Goal: Task Accomplishment & Management: Use online tool/utility

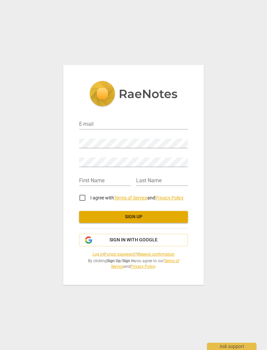
click at [127, 124] on input "email" at bounding box center [133, 125] width 109 height 10
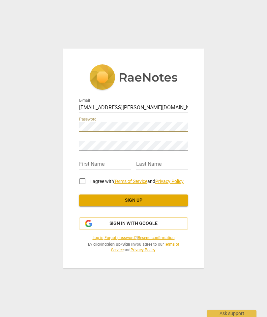
click at [137, 104] on input "[EMAIL_ADDRESS][PERSON_NAME][DOMAIN_NAME]" at bounding box center [133, 108] width 109 height 10
click at [141, 105] on input "ajbender@shaw.ca" at bounding box center [133, 108] width 109 height 10
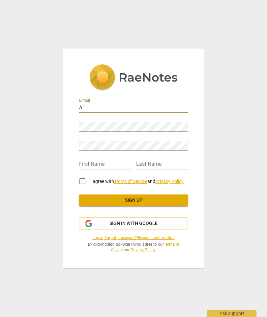
type input "anhonymarkbender@gmail.com"
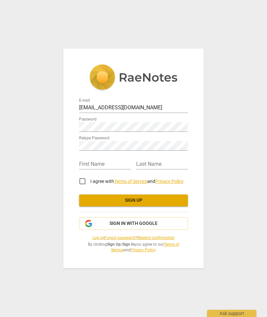
click at [109, 164] on input "text" at bounding box center [105, 165] width 52 height 10
type input "Anthony"
type input "Bender"
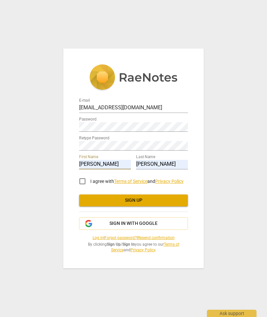
click at [84, 181] on input "I agree with Terms of Service and Privacy Policy" at bounding box center [83, 181] width 16 height 16
checkbox input "true"
click at [166, 202] on span "Sign up" at bounding box center [134, 200] width 98 height 7
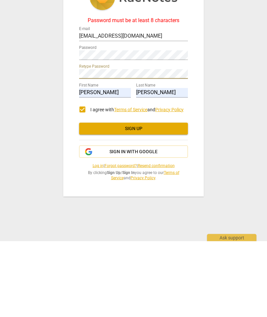
click at [179, 201] on span "Sign up" at bounding box center [134, 204] width 98 height 7
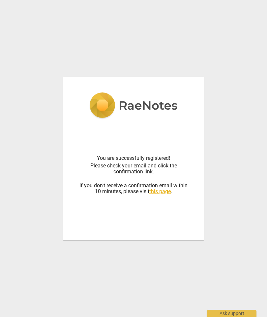
click at [162, 194] on link "this page" at bounding box center [160, 191] width 21 height 6
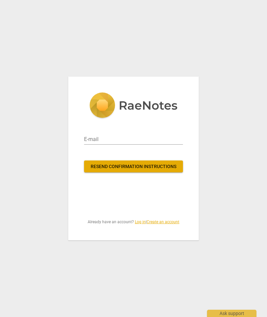
click at [137, 137] on input "email" at bounding box center [133, 139] width 99 height 11
click at [124, 135] on input "email" at bounding box center [133, 139] width 99 height 11
type input "anthonymarkbender@gmail.com"
click at [173, 167] on span "Resend confirmation instructions" at bounding box center [133, 166] width 89 height 7
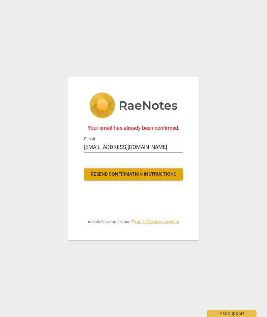
click at [141, 222] on link "Log in" at bounding box center [140, 222] width 11 height 5
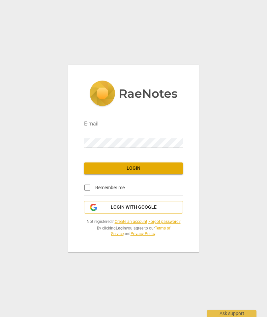
click at [134, 124] on input "email" at bounding box center [133, 125] width 99 height 10
type input "anthonymarkbender@gmail.com"
click at [174, 167] on span "Login" at bounding box center [133, 168] width 89 height 7
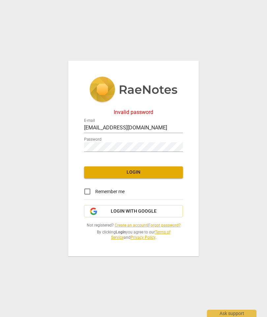
click at [87, 190] on input "Remember me" at bounding box center [88, 192] width 16 height 16
checkbox input "true"
click at [175, 170] on span "Login" at bounding box center [133, 172] width 89 height 7
click at [166, 169] on span "Login" at bounding box center [133, 172] width 89 height 7
click at [168, 169] on button "Login" at bounding box center [133, 172] width 99 height 12
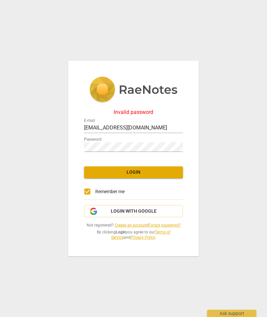
click at [161, 212] on span "Login with Google" at bounding box center [134, 211] width 88 height 7
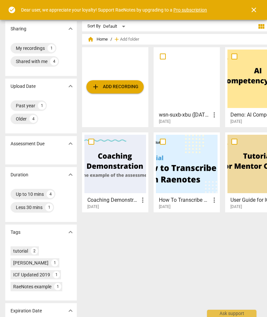
click at [99, 86] on span "add" at bounding box center [96, 87] width 8 height 8
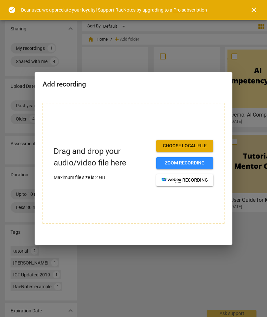
click at [202, 146] on span "Choose local file" at bounding box center [185, 146] width 47 height 7
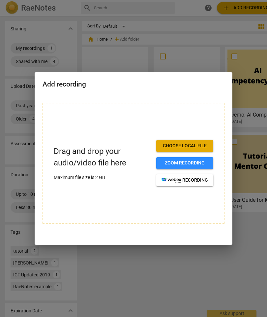
click at [200, 143] on span "Choose local file" at bounding box center [185, 146] width 47 height 7
click at [249, 82] on div at bounding box center [133, 158] width 267 height 317
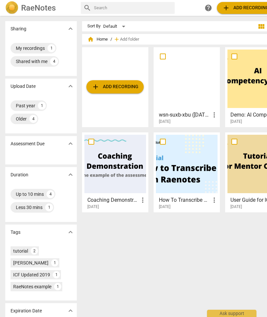
click at [24, 47] on div "My recordings" at bounding box center [30, 48] width 29 height 7
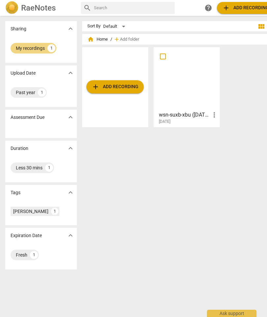
click at [127, 88] on span "add Add recording" at bounding box center [115, 87] width 47 height 8
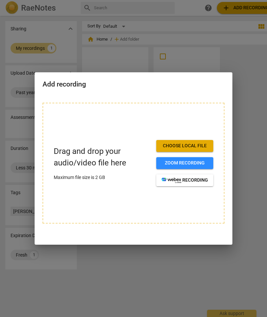
click at [206, 145] on span "Choose local file" at bounding box center [185, 146] width 47 height 7
click at [205, 146] on span "Choose local file" at bounding box center [185, 146] width 47 height 7
click at [249, 129] on div at bounding box center [133, 158] width 267 height 317
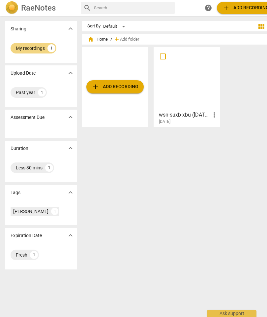
click at [127, 88] on span "add Add recording" at bounding box center [115, 87] width 47 height 8
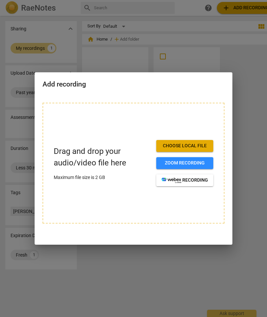
click at [191, 145] on span "Choose local file" at bounding box center [185, 146] width 47 height 7
click at [243, 89] on div at bounding box center [133, 158] width 267 height 317
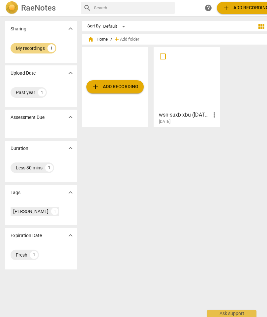
click at [127, 85] on span "add Add recording" at bounding box center [115, 87] width 47 height 8
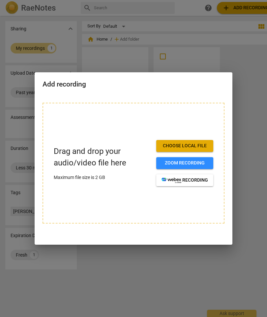
click at [203, 146] on span "Choose local file" at bounding box center [185, 146] width 47 height 7
click at [247, 106] on div at bounding box center [133, 158] width 267 height 317
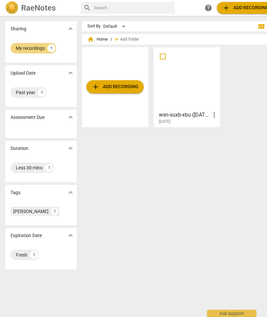
click at [127, 88] on span "add Add recording" at bounding box center [115, 87] width 47 height 8
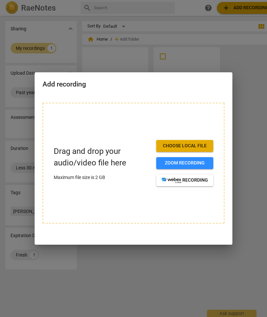
click at [203, 146] on span "Choose local file" at bounding box center [185, 146] width 47 height 7
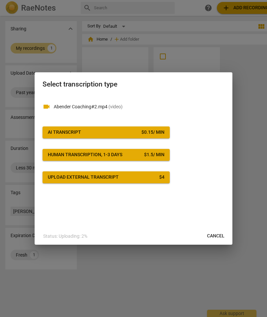
click at [136, 132] on span "AI Transcript $ 0.15 / min" at bounding box center [106, 132] width 117 height 7
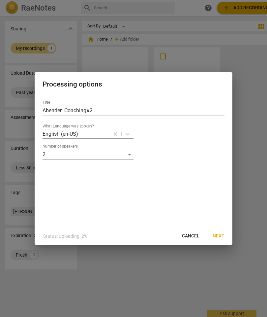
click at [221, 238] on span "Next" at bounding box center [219, 236] width 12 height 7
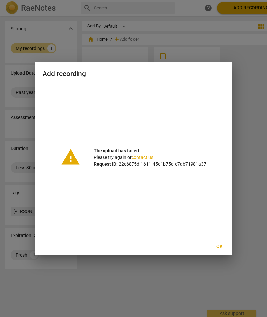
click at [220, 251] on button "Ok" at bounding box center [219, 247] width 21 height 12
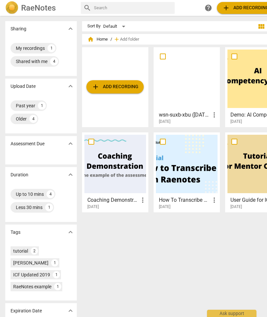
click at [131, 83] on span "add Add recording" at bounding box center [115, 87] width 47 height 8
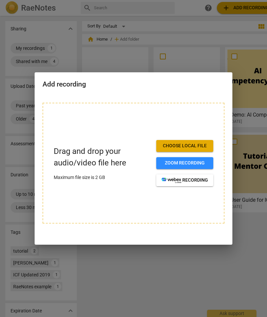
click at [208, 145] on span "Choose local file" at bounding box center [185, 146] width 47 height 7
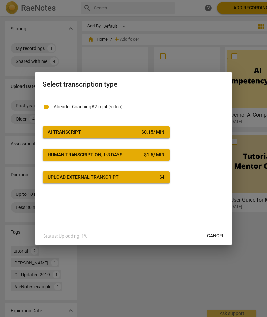
click at [152, 132] on div "$ 0.15 / min" at bounding box center [153, 132] width 23 height 7
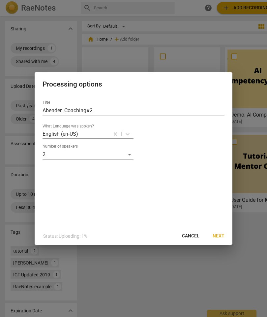
click at [222, 237] on span "Next" at bounding box center [219, 236] width 12 height 7
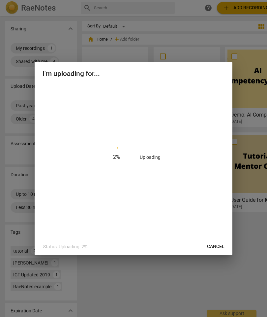
click at [218, 247] on span "Cancel" at bounding box center [216, 246] width 18 height 7
